Goal: Find specific page/section: Find specific page/section

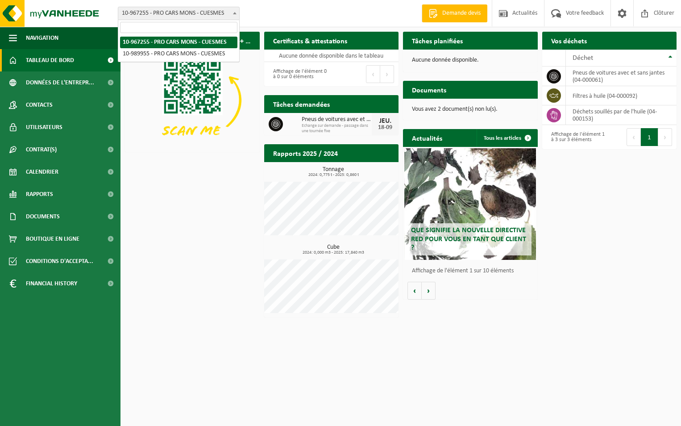
click at [233, 14] on span at bounding box center [234, 13] width 9 height 12
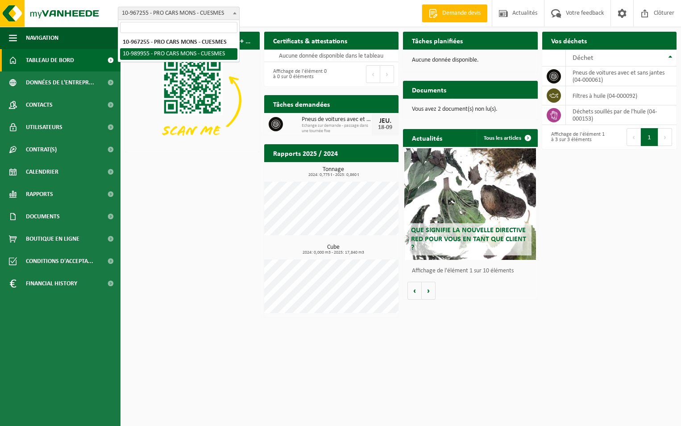
select select "168832"
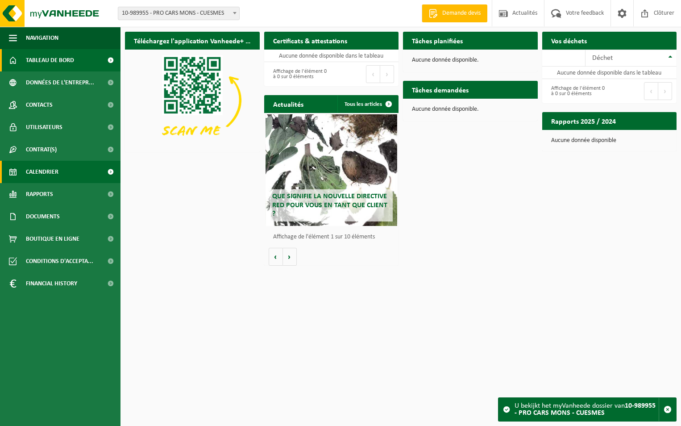
click at [54, 175] on span "Calendrier" at bounding box center [42, 172] width 33 height 22
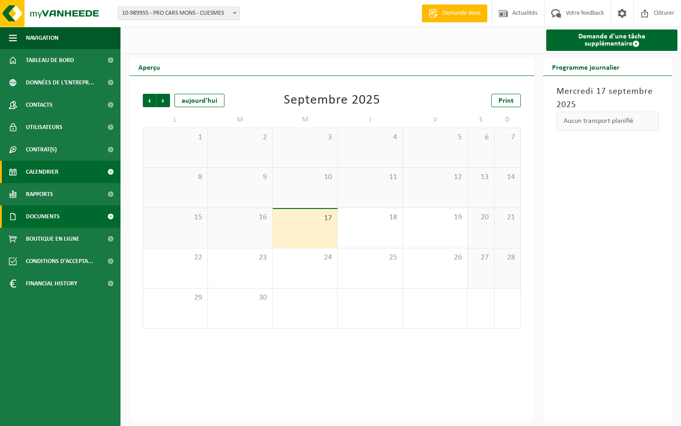
click at [72, 219] on link "Documents" at bounding box center [60, 216] width 121 height 22
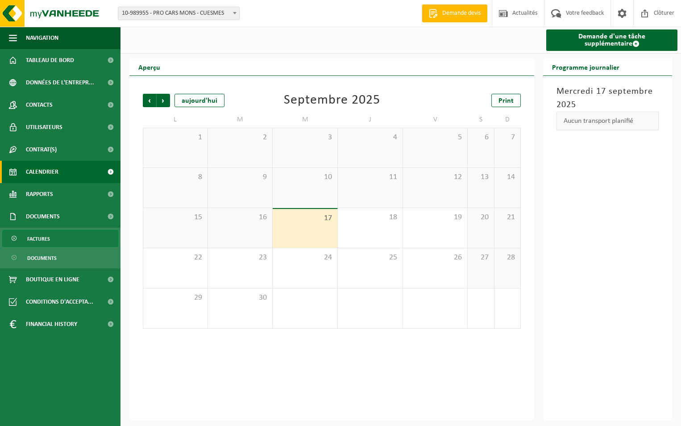
click at [72, 240] on link "Factures" at bounding box center [60, 238] width 116 height 17
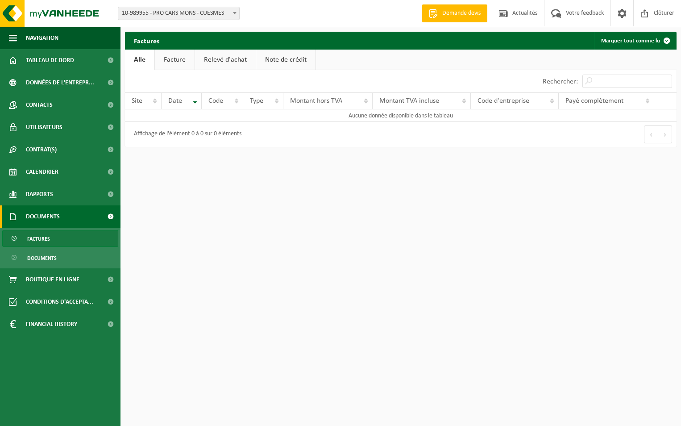
click at [73, 352] on ul "Navigation Demande devis Actualités Votre feedback Clôturer Tableau de bord Don…" at bounding box center [60, 226] width 121 height 399
